Goal: Check status: Verify the current state of an ongoing process or item

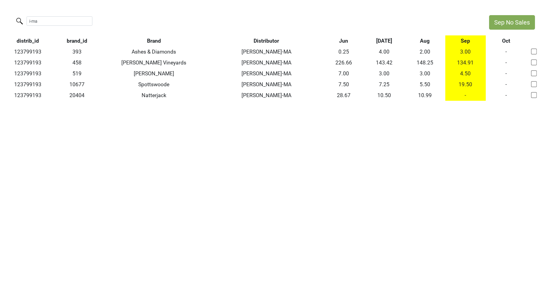
click at [11, 21] on div "i-ma" at bounding box center [241, 21] width 483 height 13
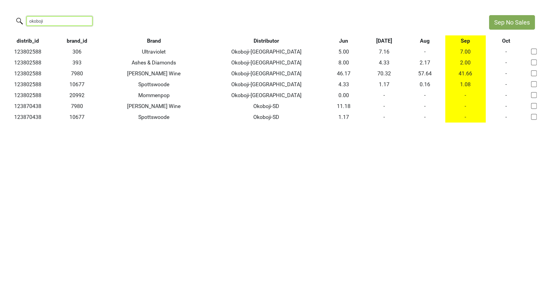
drag, startPoint x: 53, startPoint y: 22, endPoint x: 0, endPoint y: 20, distance: 53.2
click at [0, 20] on div "okoboji" at bounding box center [241, 21] width 483 height 13
click at [154, 42] on th "Brand" at bounding box center [154, 40] width 111 height 11
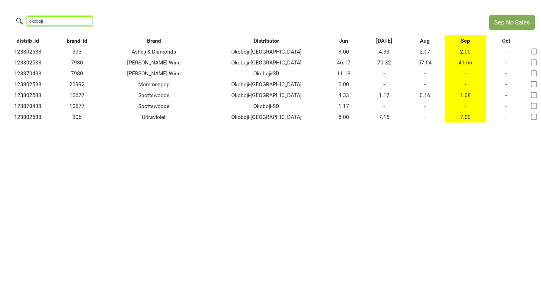
drag, startPoint x: 68, startPoint y: 19, endPoint x: 3, endPoint y: 9, distance: 66.3
click at [3, 9] on html "Sep No Sales okoboji distrib_id brand_id Brand Distributor Jun [DATE] Aug Sep O…" at bounding box center [270, 68] width 541 height 137
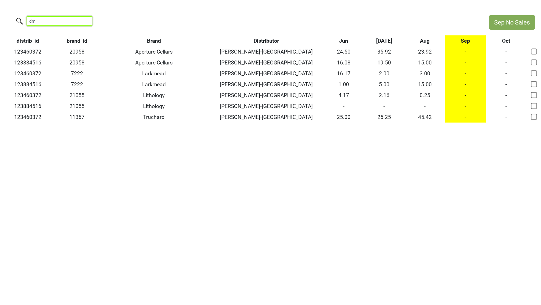
type input "d"
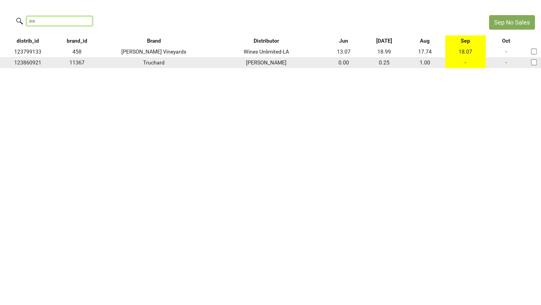
type input "imi"
click at [465, 65] on td "-" at bounding box center [466, 62] width 41 height 11
